Goal: Task Accomplishment & Management: Manage account settings

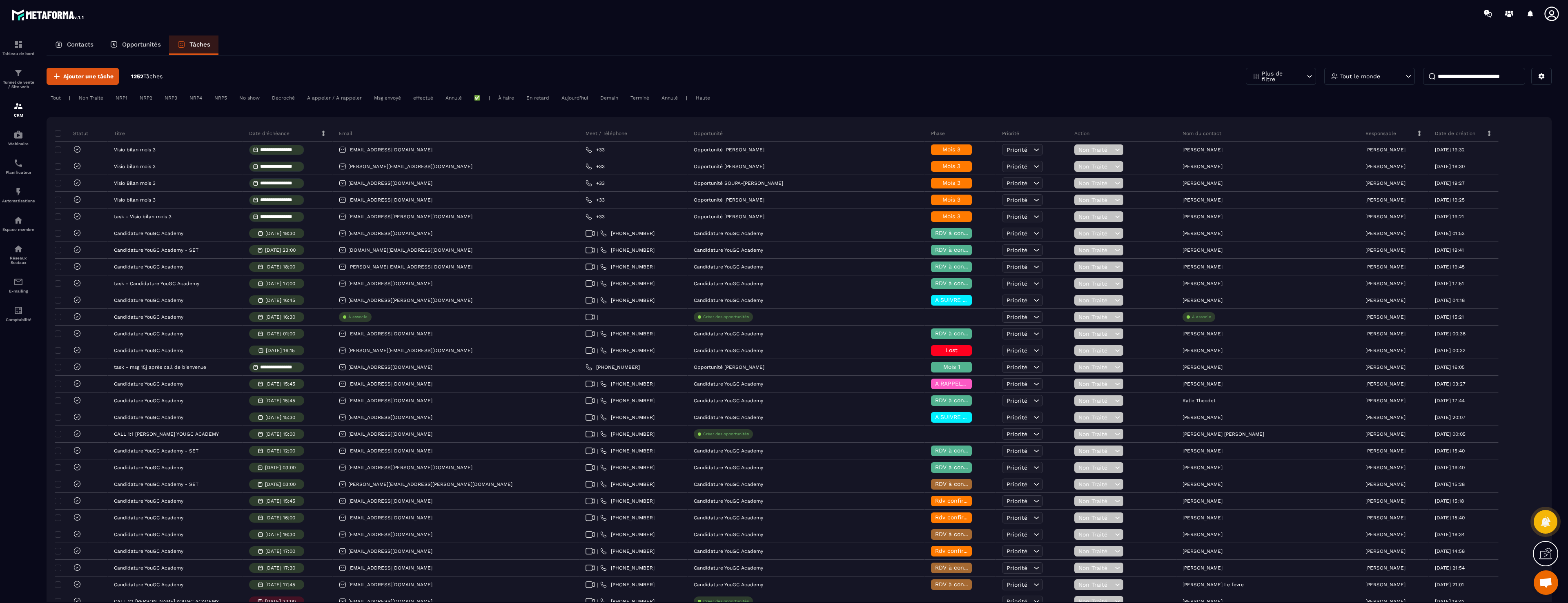
click at [66, 44] on div "Contacts" at bounding box center [74, 45] width 55 height 19
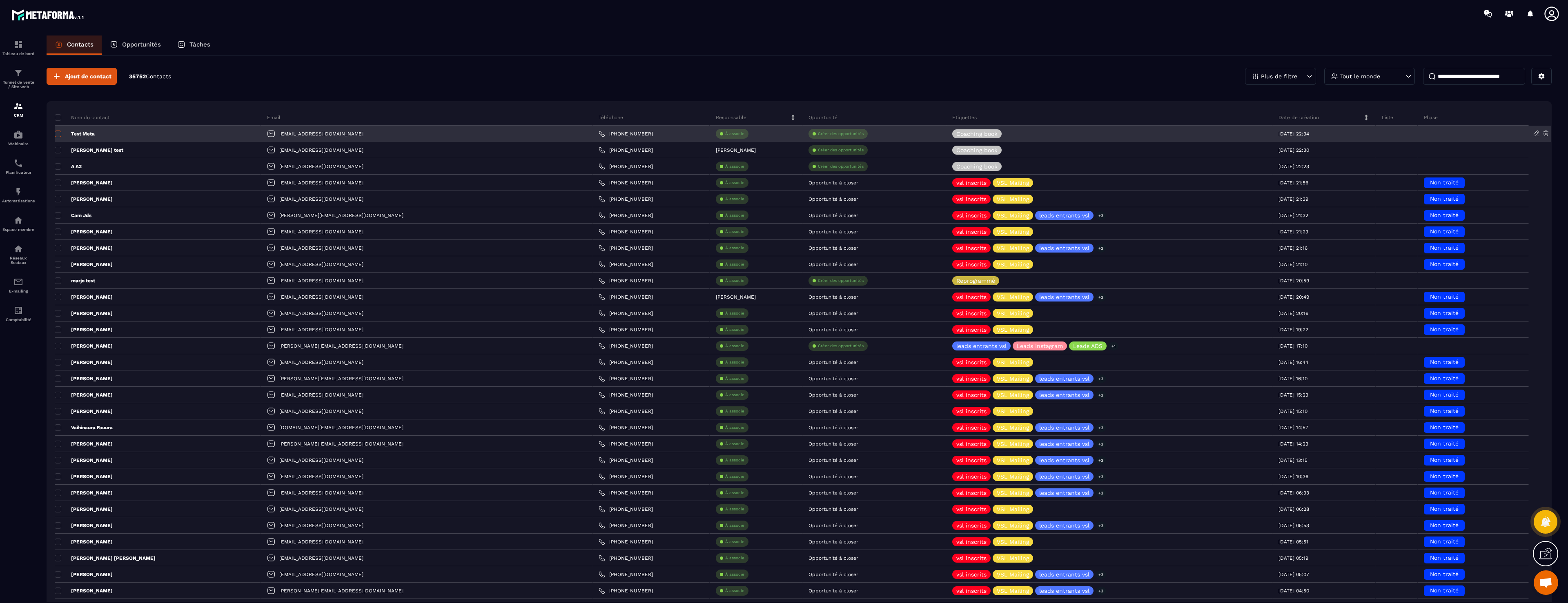
click at [59, 133] on span at bounding box center [58, 134] width 7 height 7
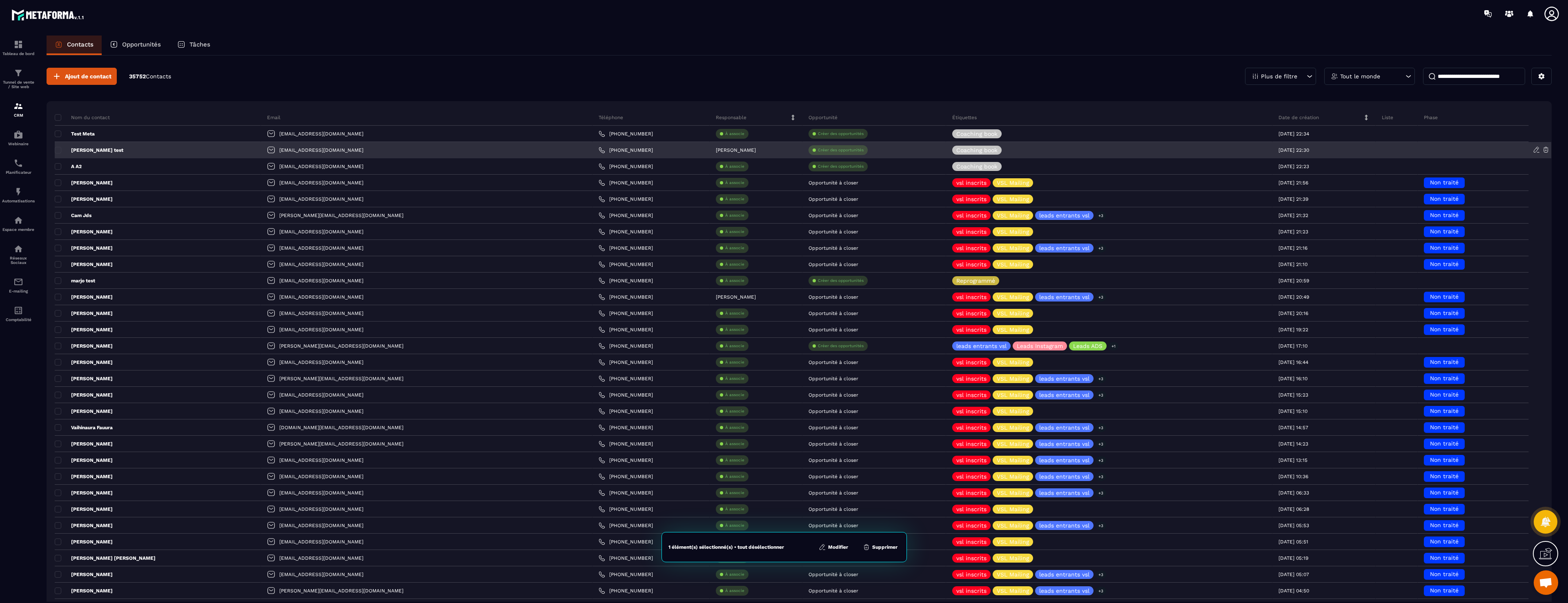
drag, startPoint x: 58, startPoint y: 151, endPoint x: 61, endPoint y: 151, distance: 3.0
click at [58, 151] on span at bounding box center [58, 150] width 7 height 7
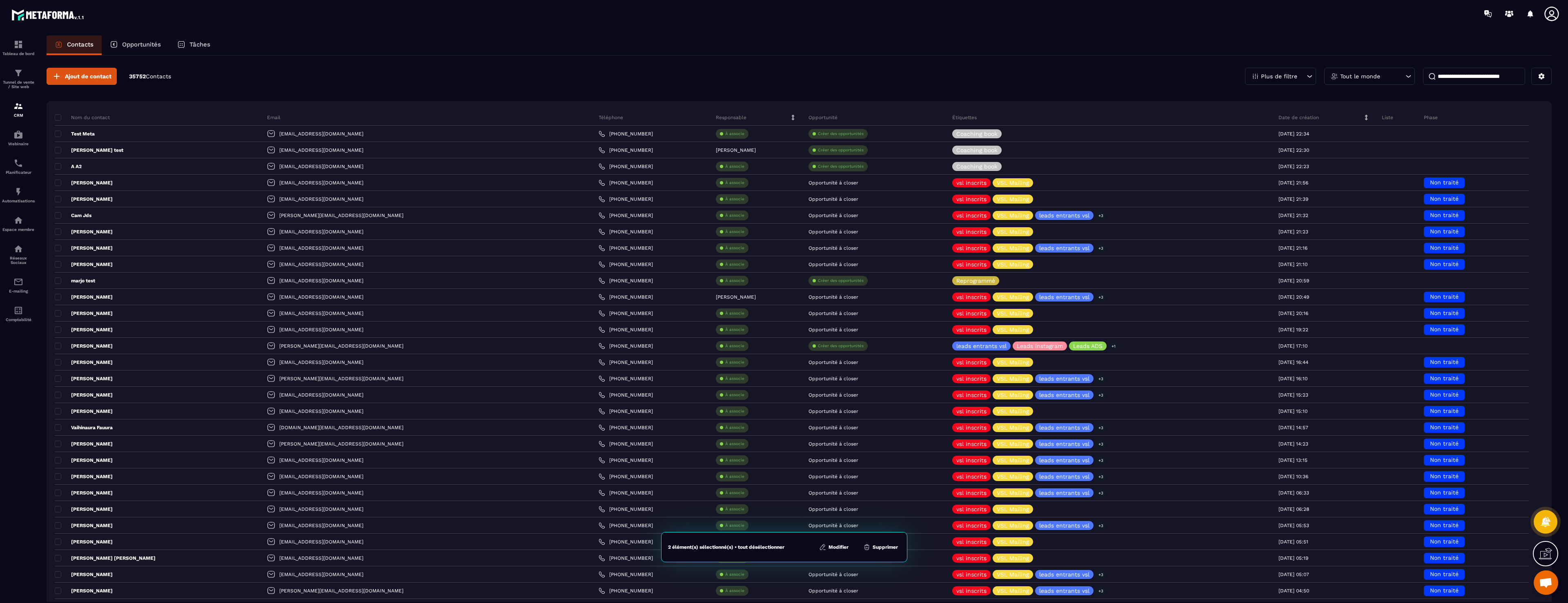
click at [878, 549] on button "Supprimer" at bounding box center [880, 547] width 40 height 8
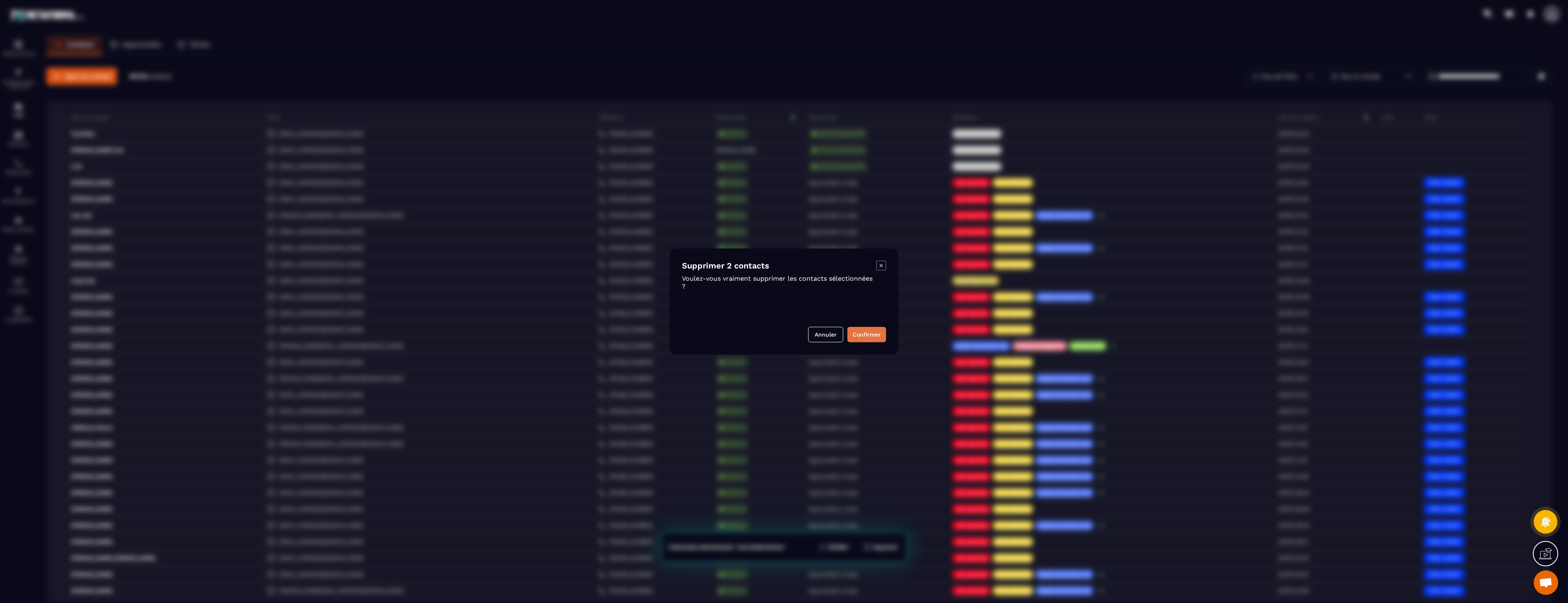
click at [870, 332] on button "Confirmer" at bounding box center [867, 334] width 39 height 15
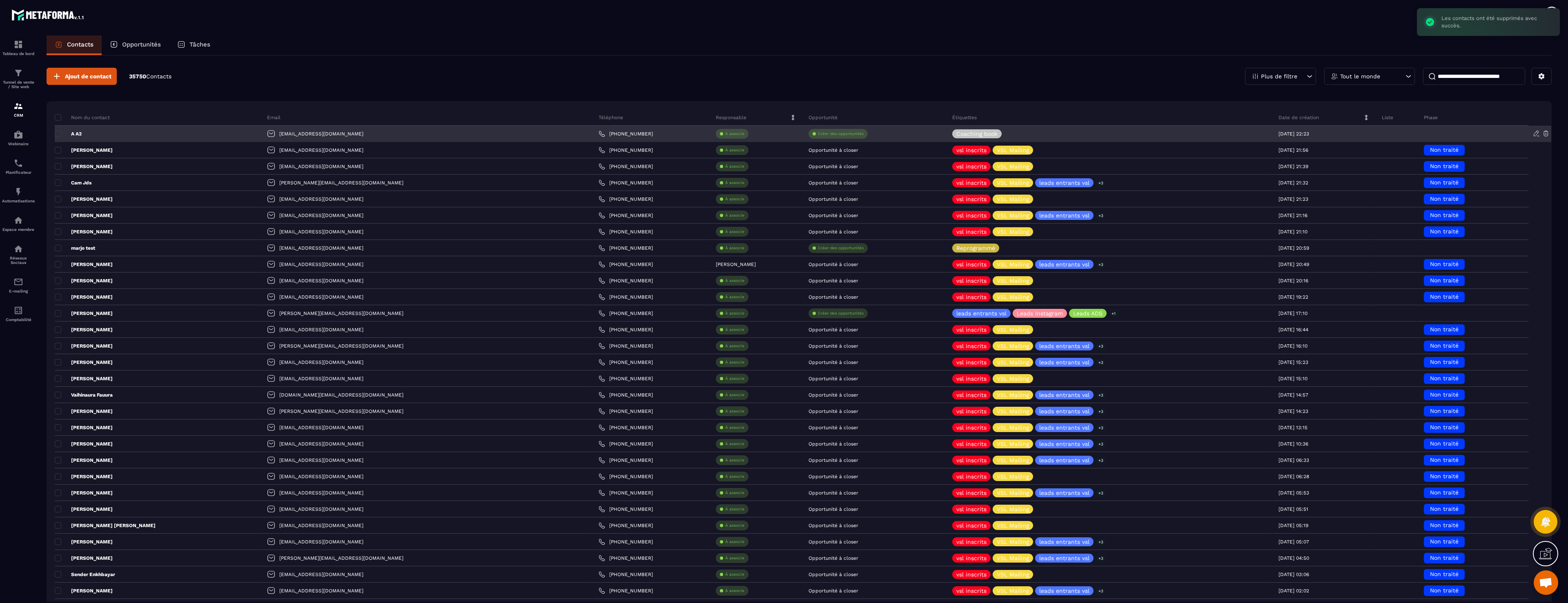
click at [94, 136] on div "A A2" at bounding box center [158, 134] width 206 height 16
